Goal: Information Seeking & Learning: Compare options

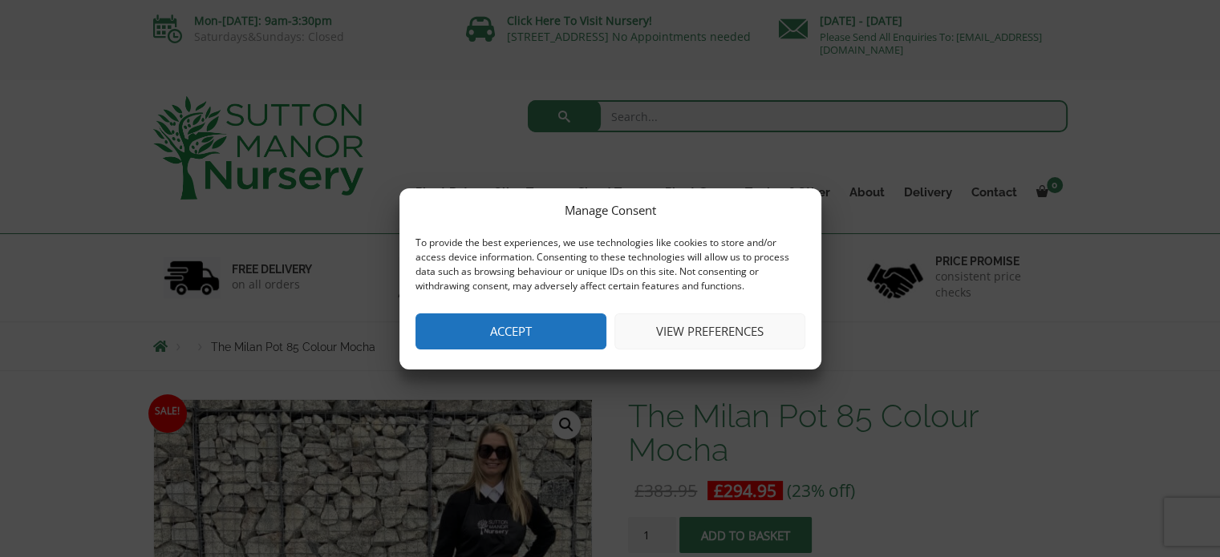
click at [574, 342] on button "Accept" at bounding box center [511, 332] width 191 height 36
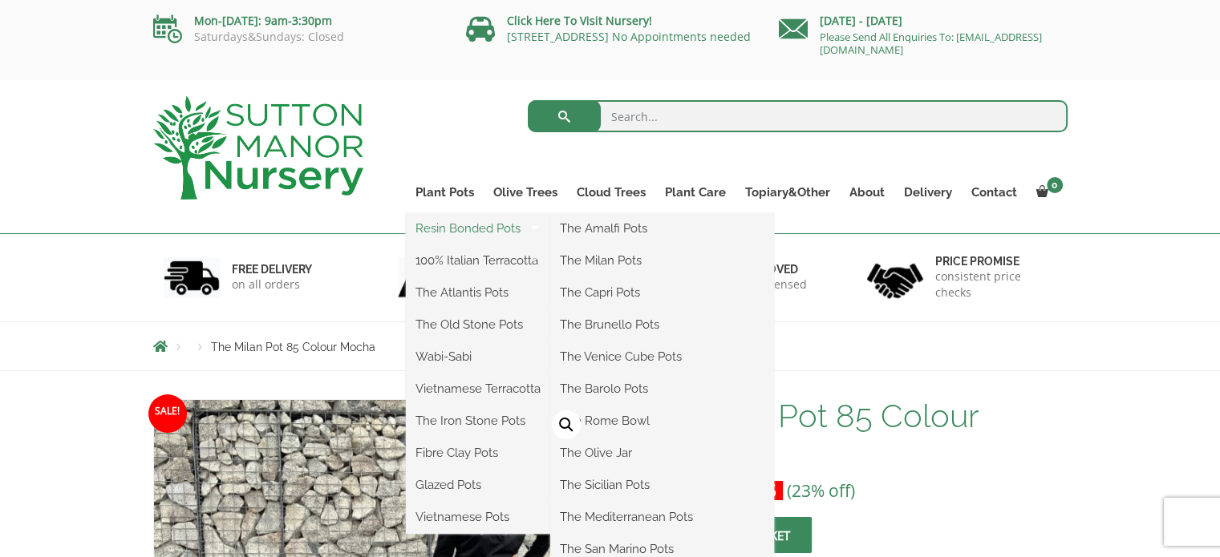
click at [453, 227] on link "Resin Bonded Pots" at bounding box center [478, 229] width 144 height 24
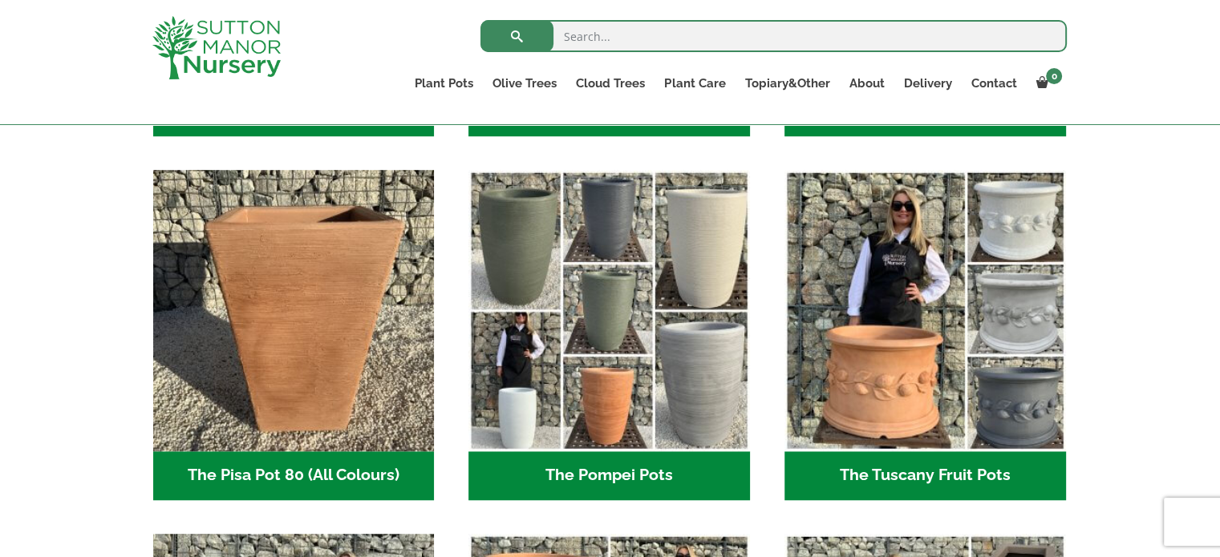
scroll to position [802, 0]
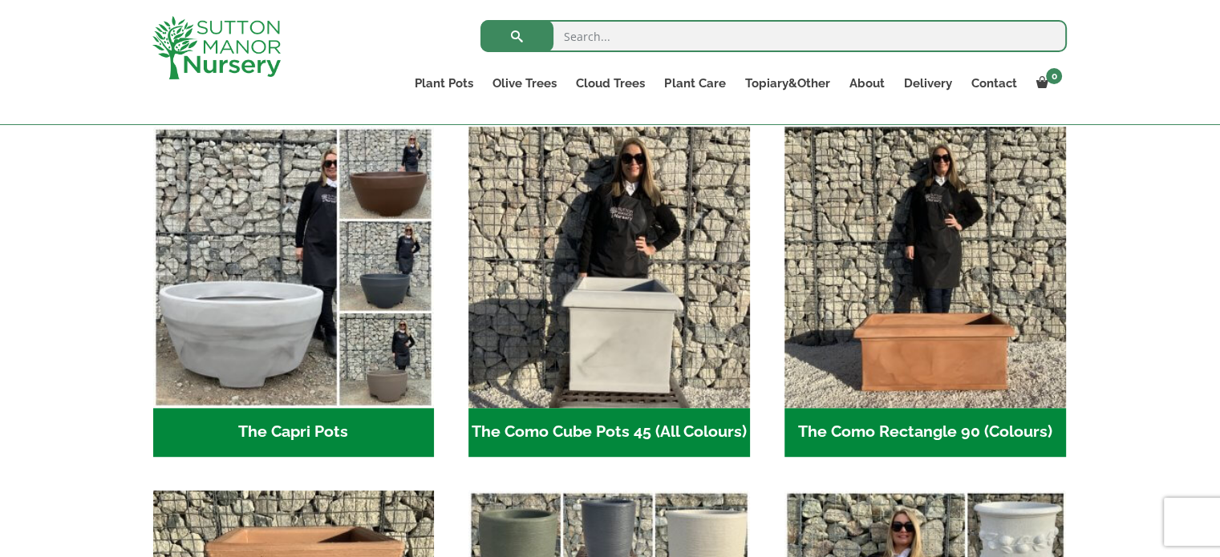
click at [963, 441] on h2 "The Como Rectangle 90 (Colours) (3)" at bounding box center [925, 433] width 282 height 50
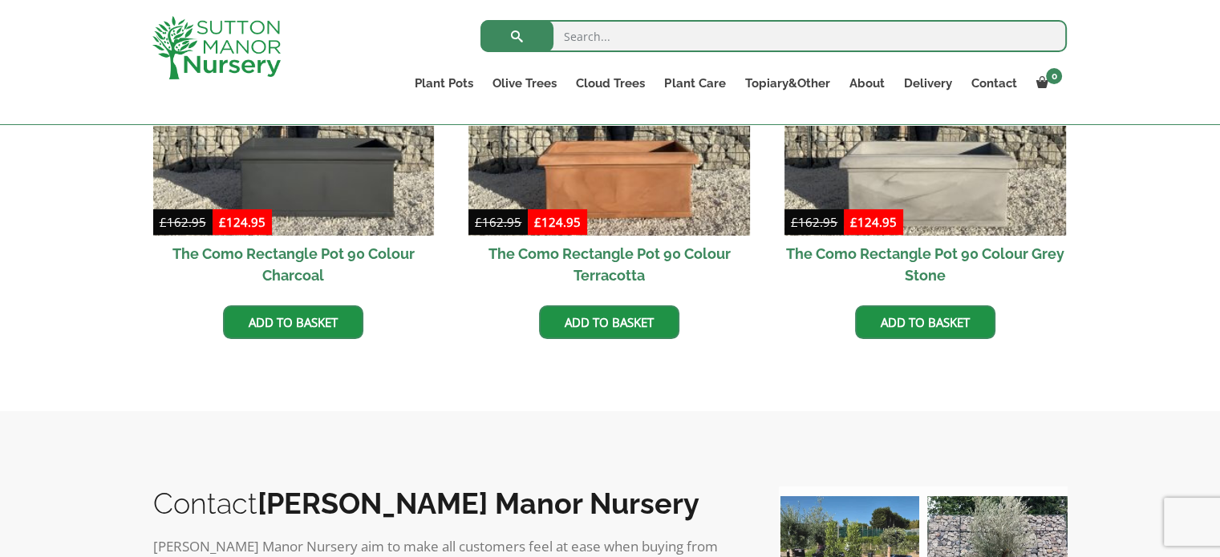
scroll to position [561, 0]
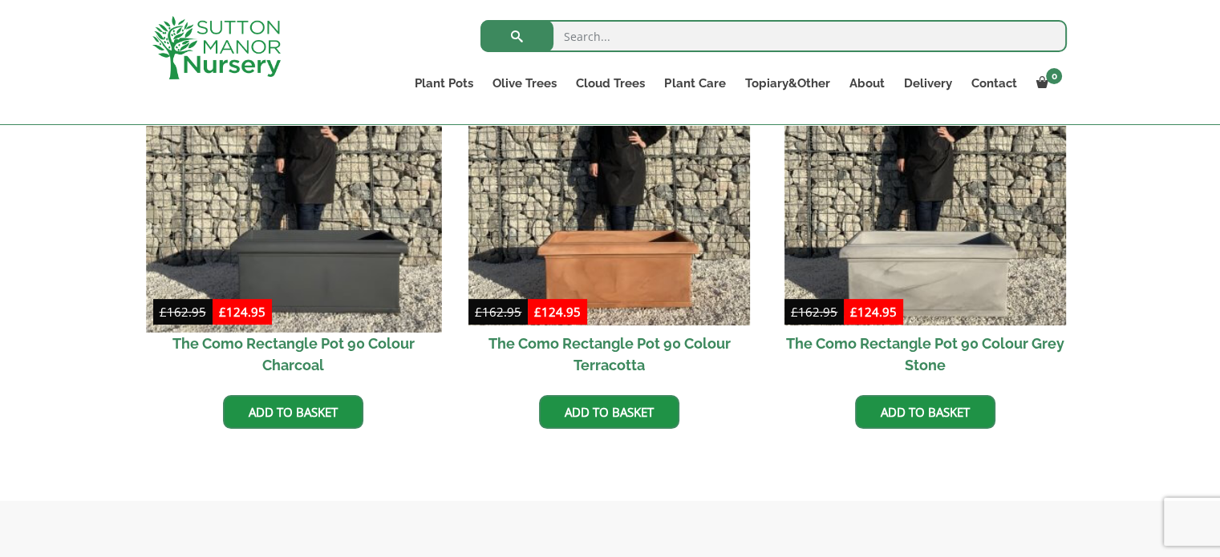
click at [396, 302] on img at bounding box center [293, 184] width 295 height 295
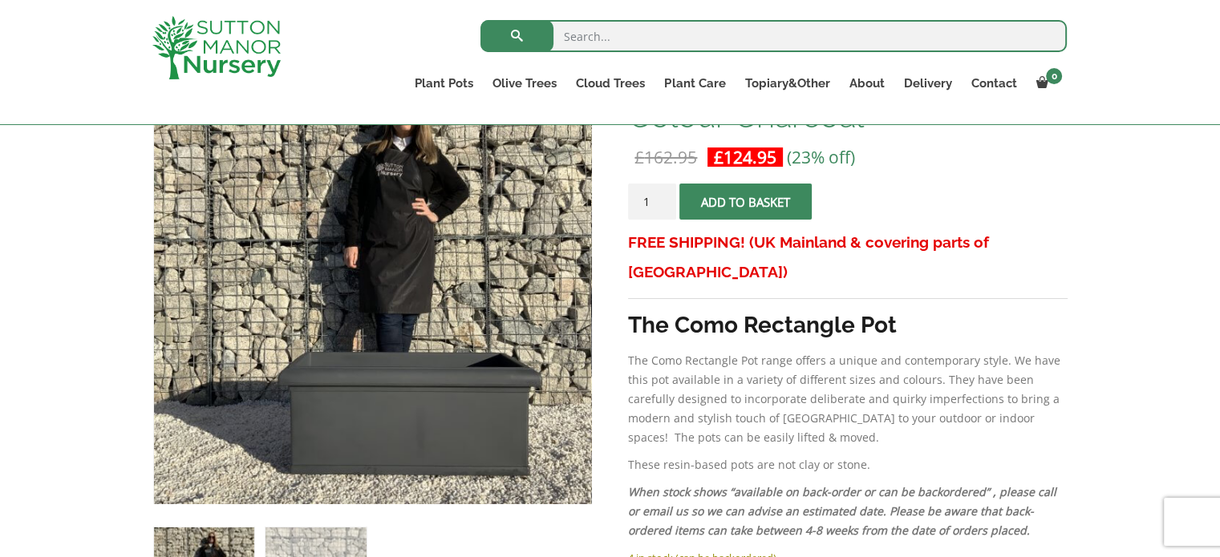
scroll to position [80, 0]
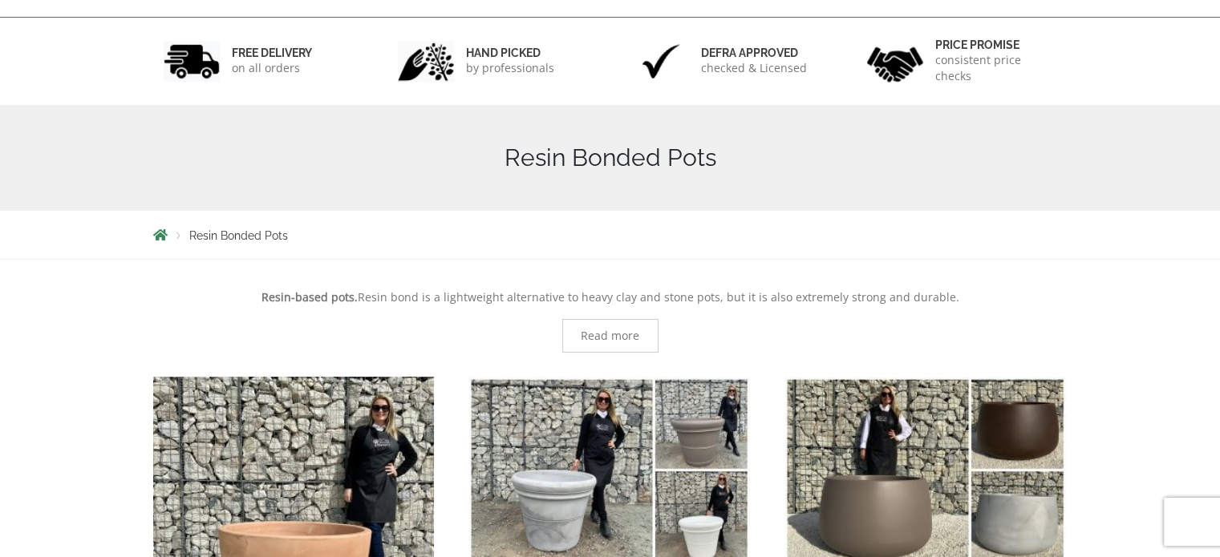
scroll to position [321, 0]
